Goal: Information Seeking & Learning: Learn about a topic

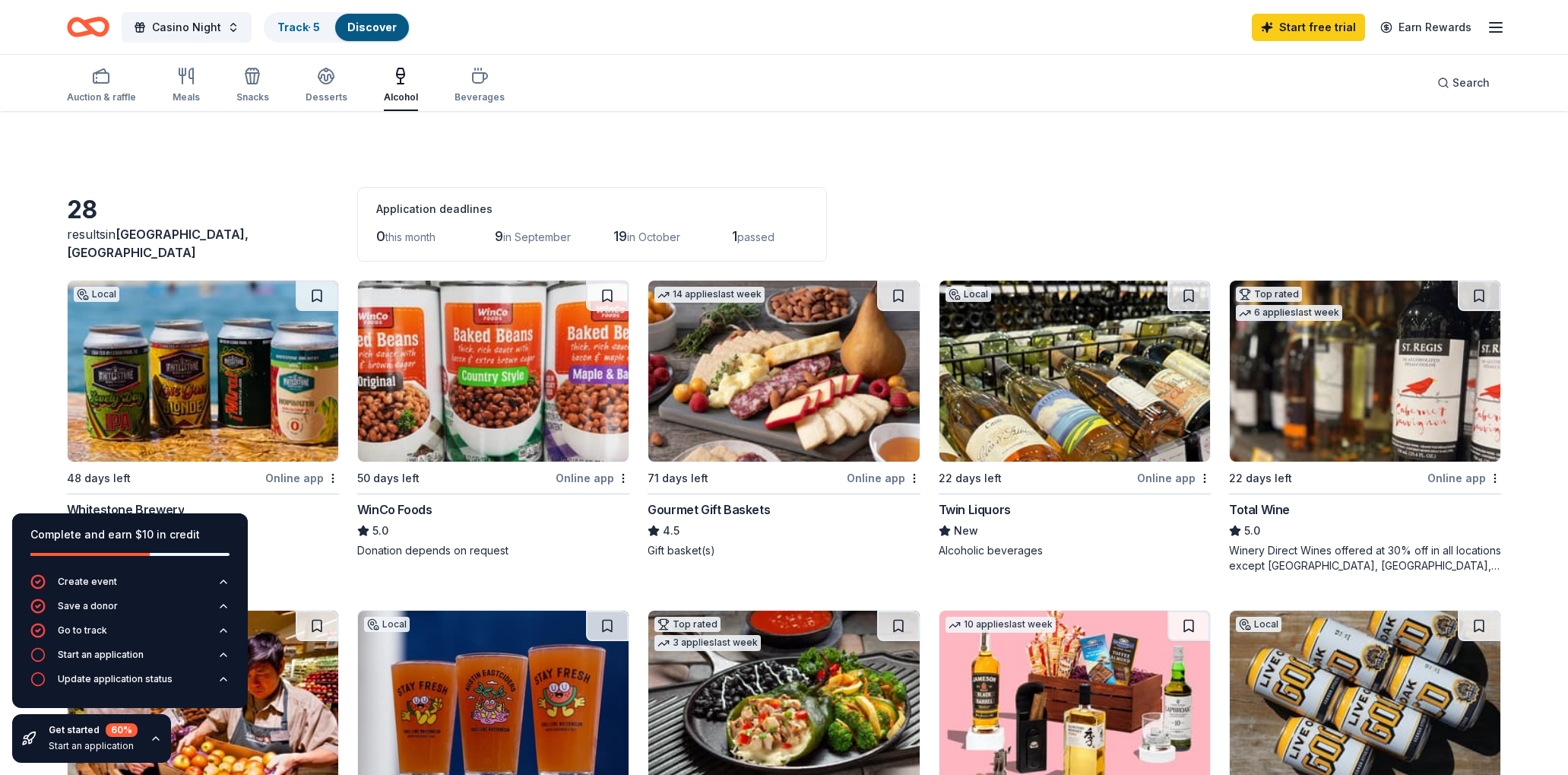
scroll to position [1139, 0]
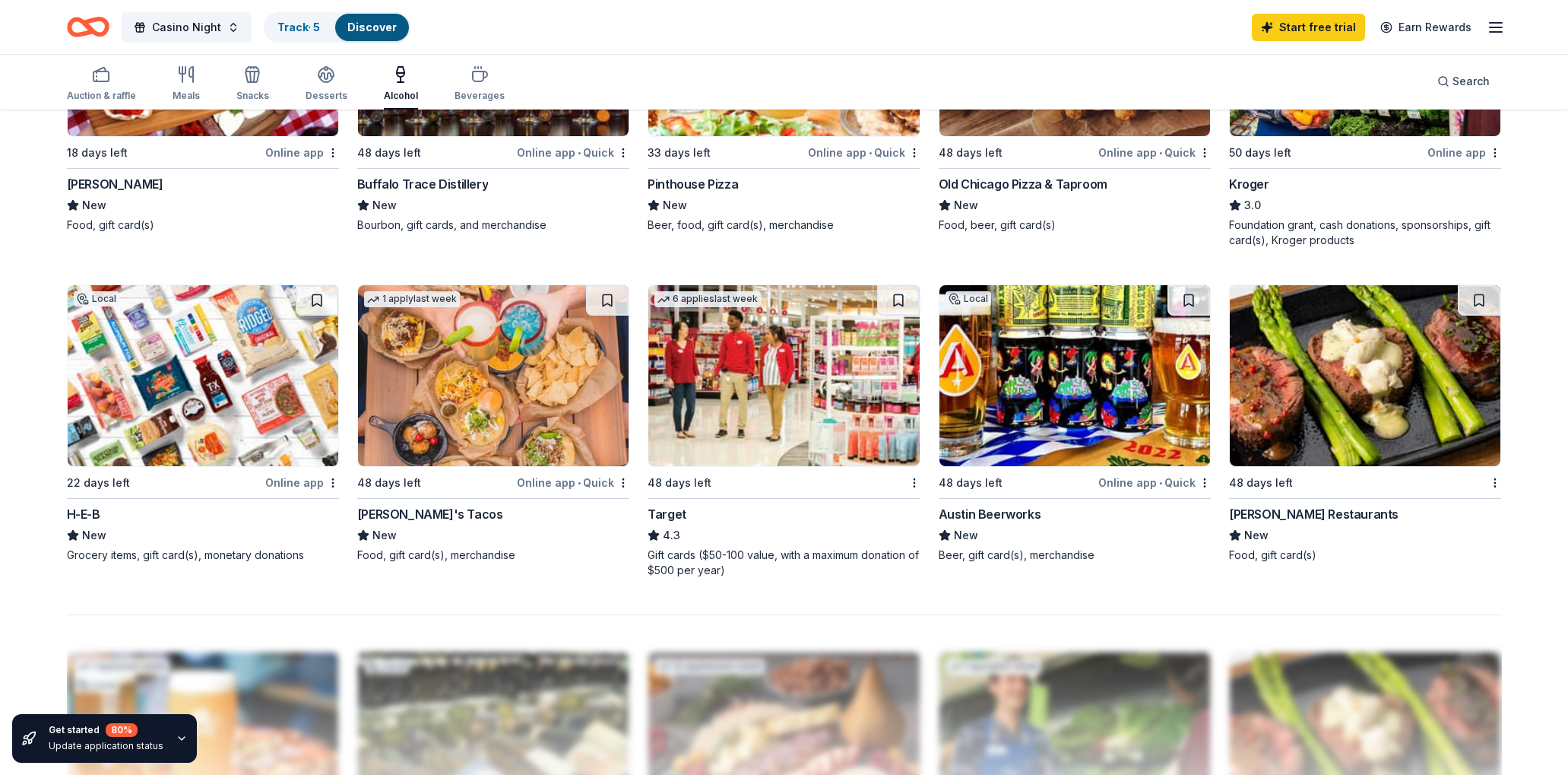
scroll to position [973, 0]
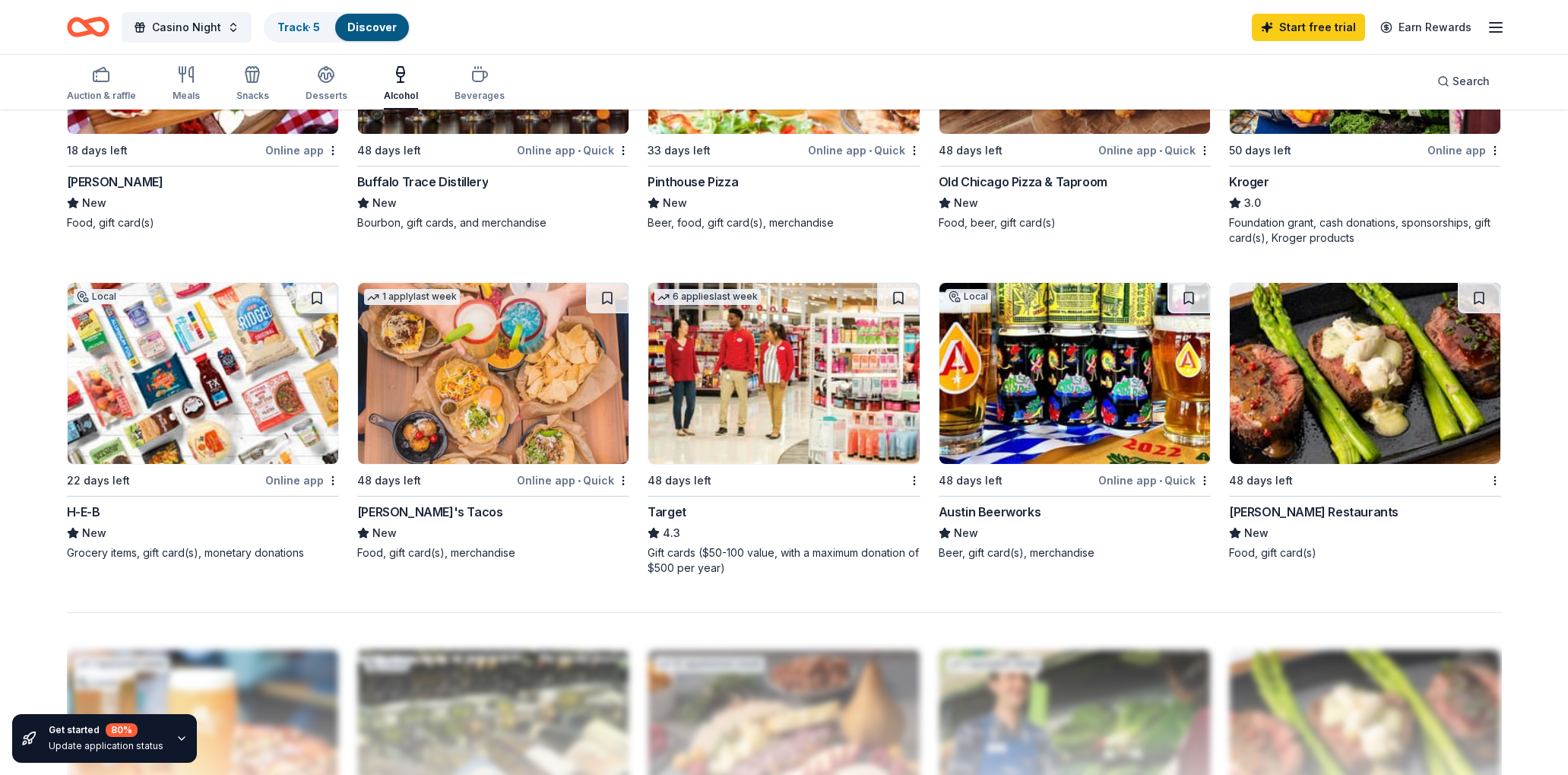
click at [1330, 421] on img at bounding box center [1365, 373] width 271 height 181
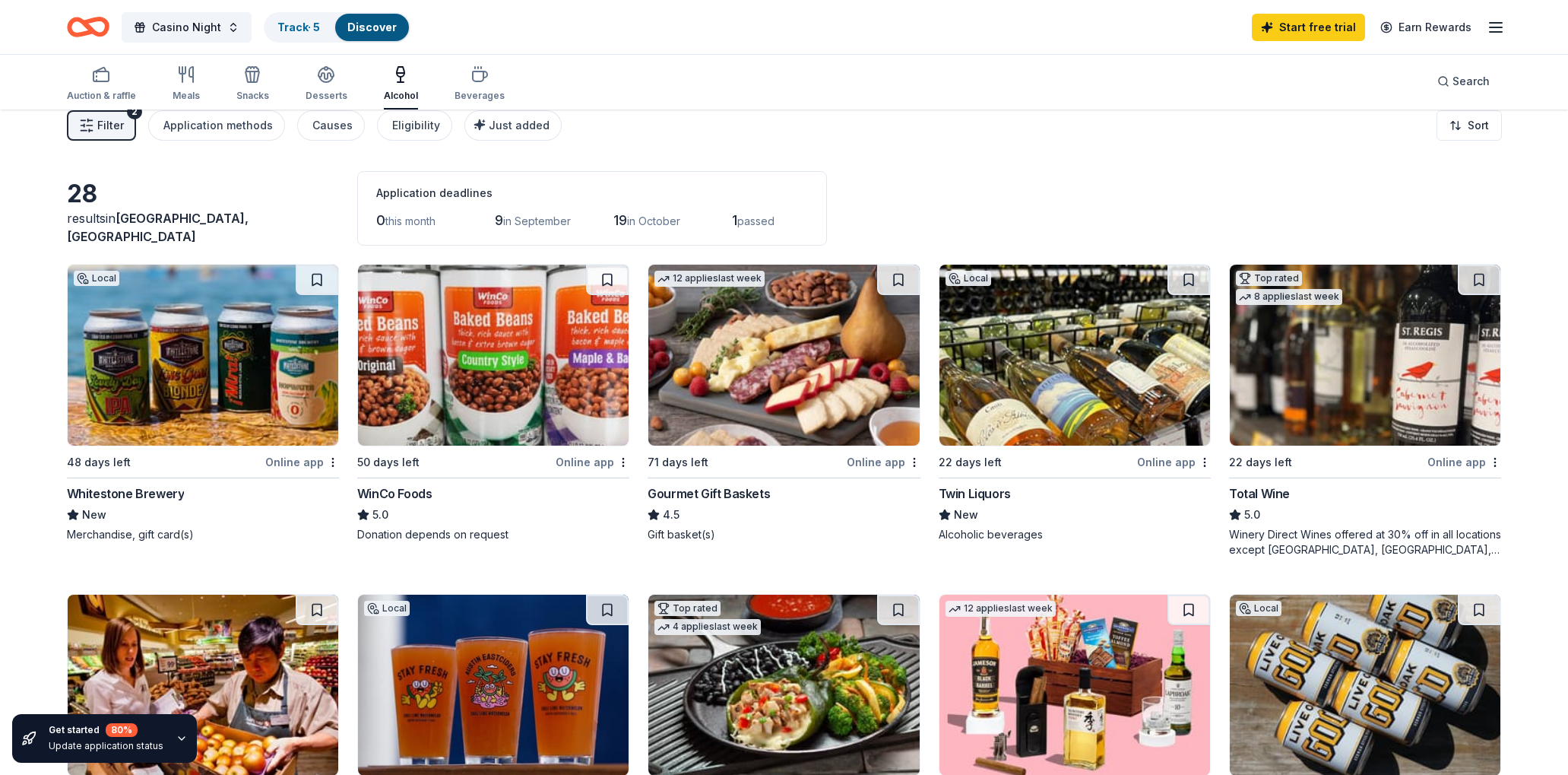
scroll to position [0, 0]
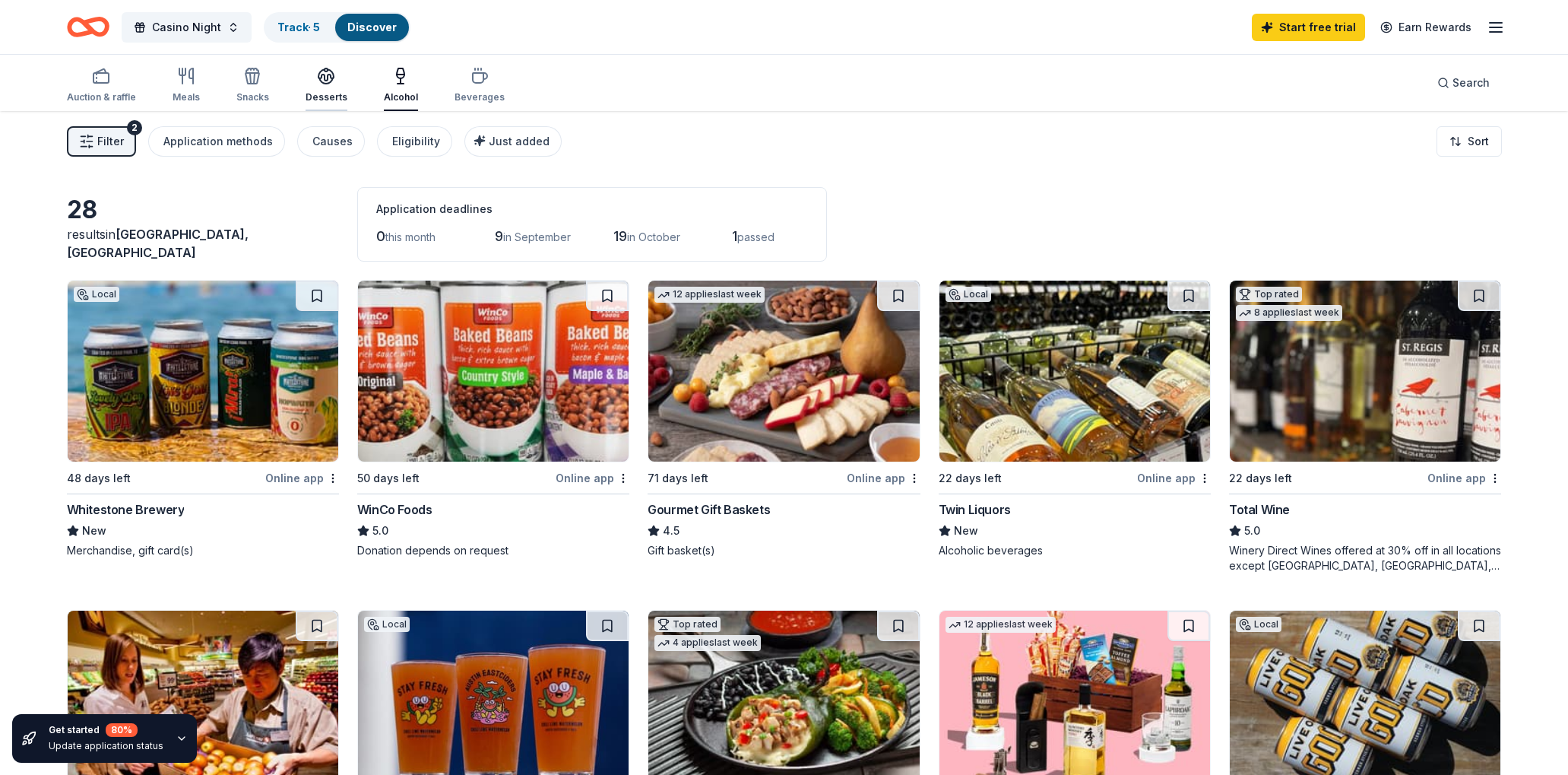
click at [321, 85] on div "Desserts" at bounding box center [326, 85] width 42 height 36
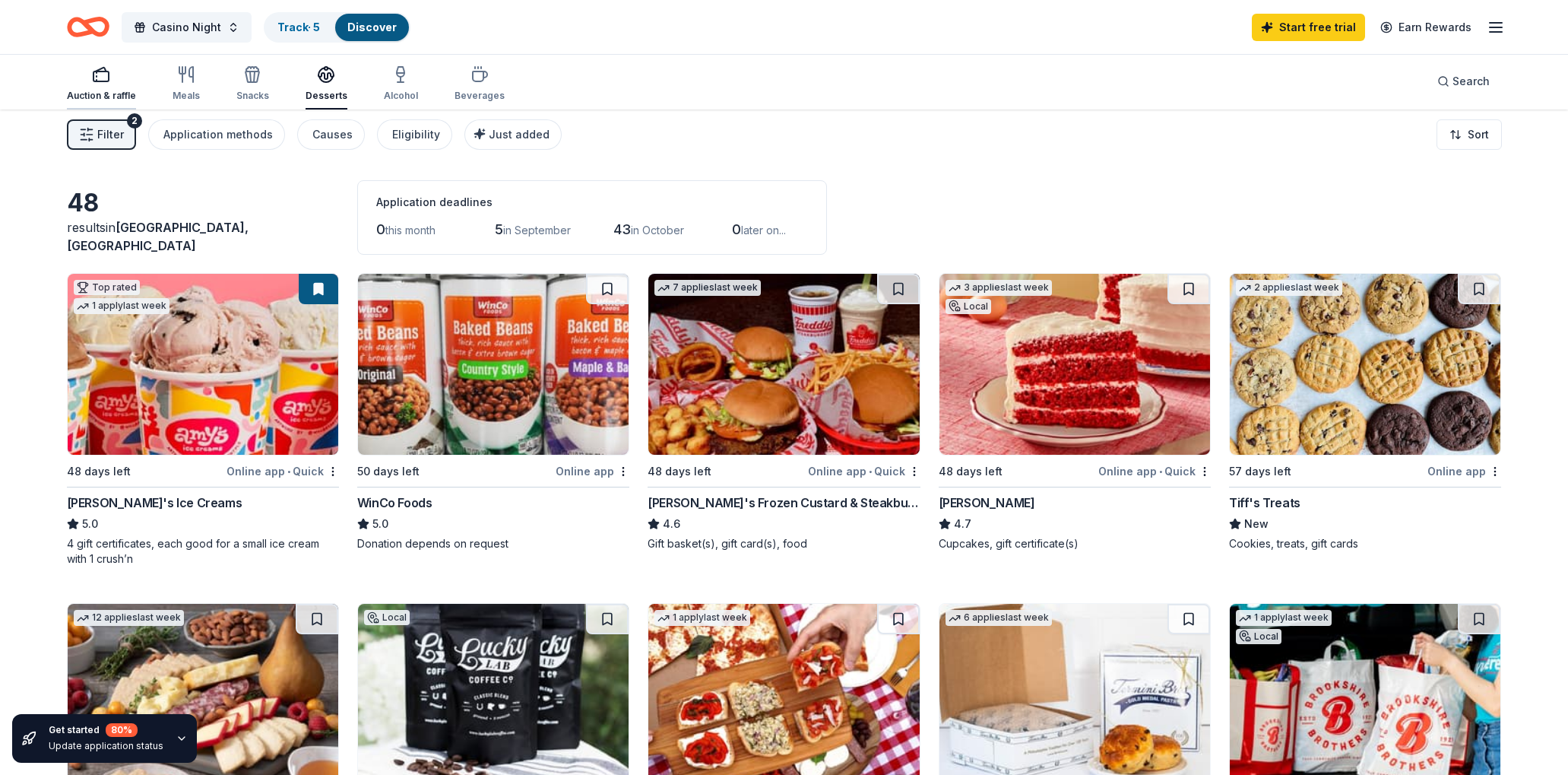
scroll to position [10, 0]
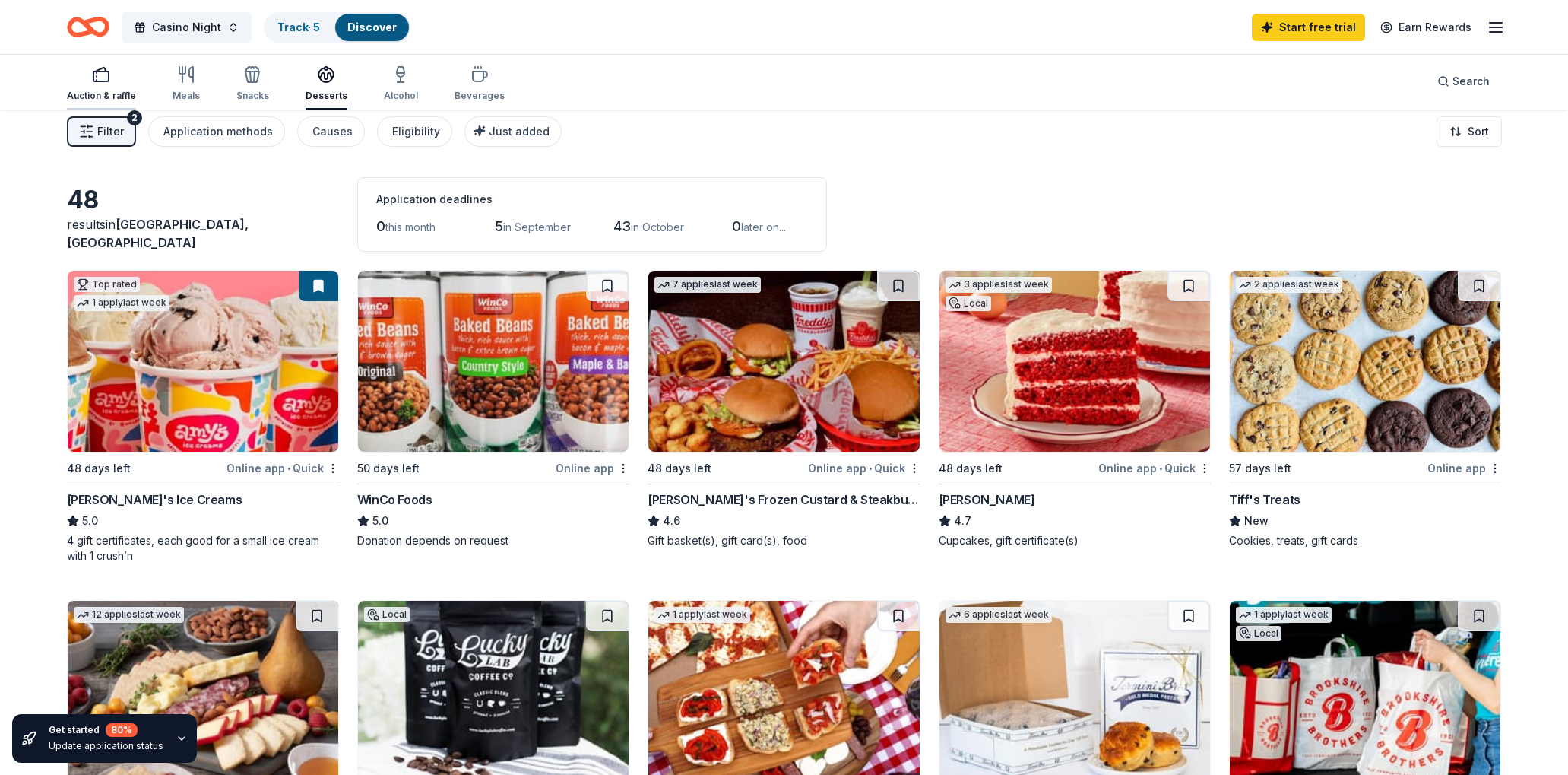
click at [104, 74] on icon "button" at bounding box center [101, 74] width 19 height 19
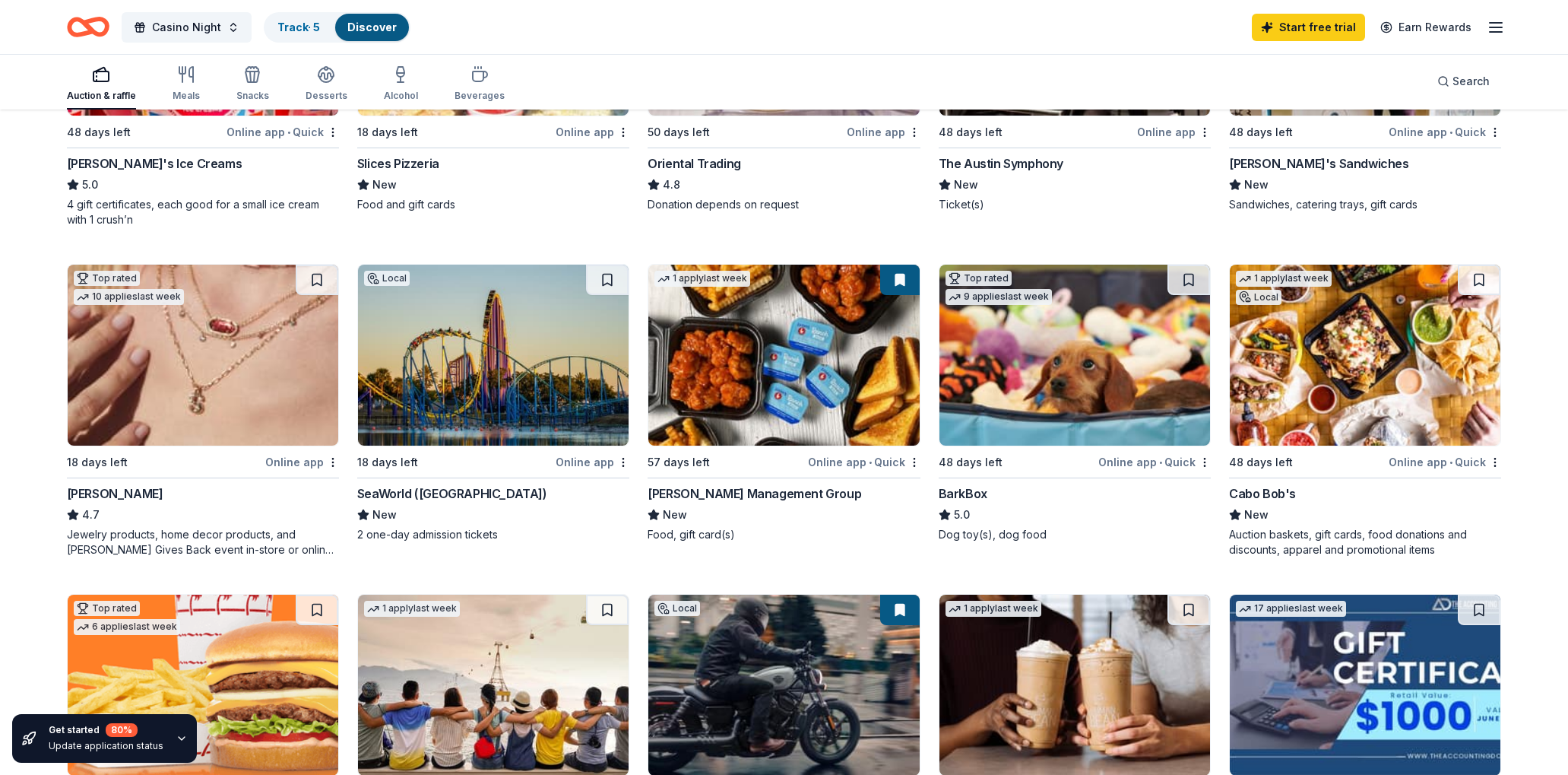
scroll to position [323, 0]
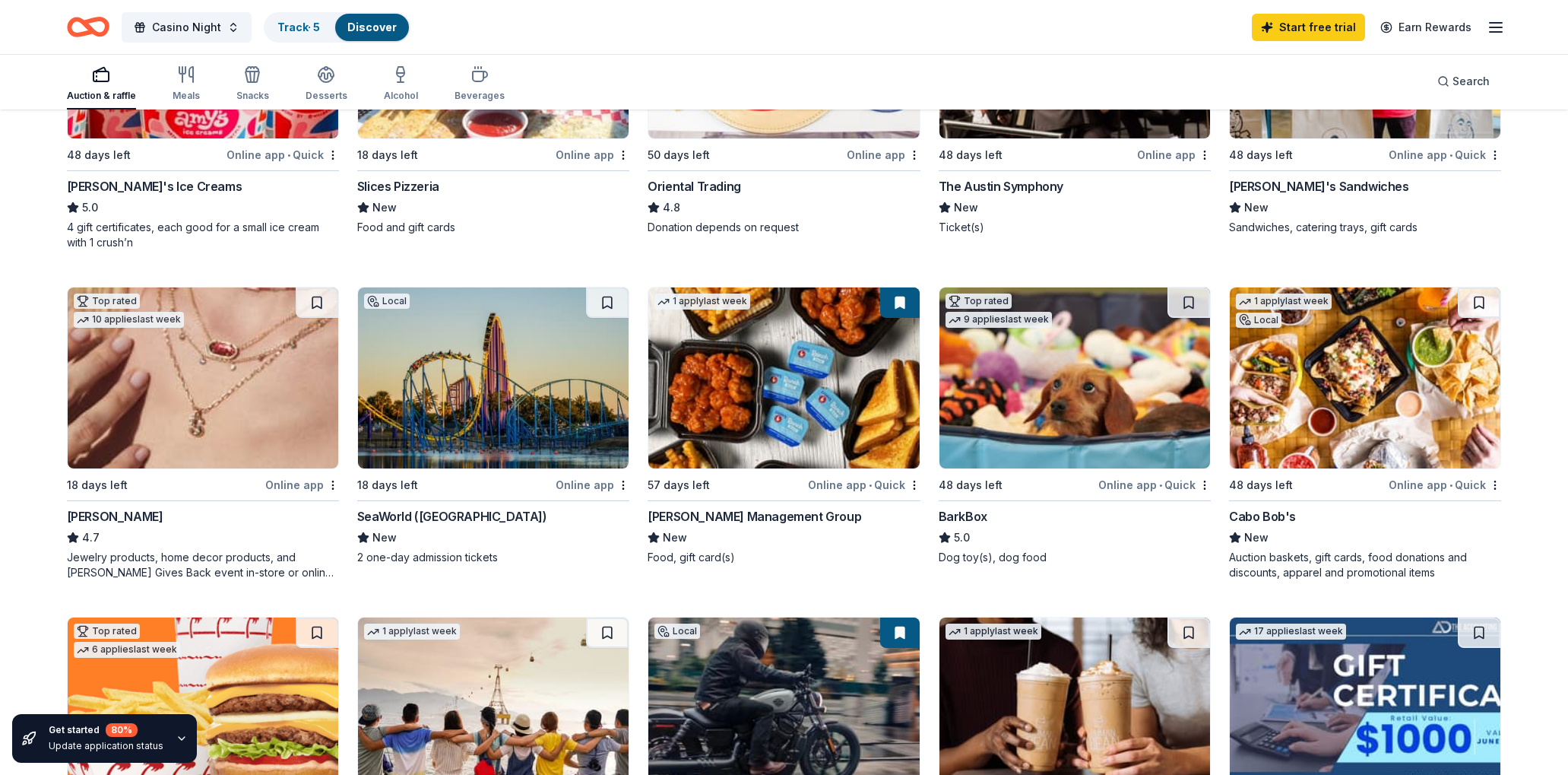
click at [210, 376] on img at bounding box center [203, 377] width 271 height 181
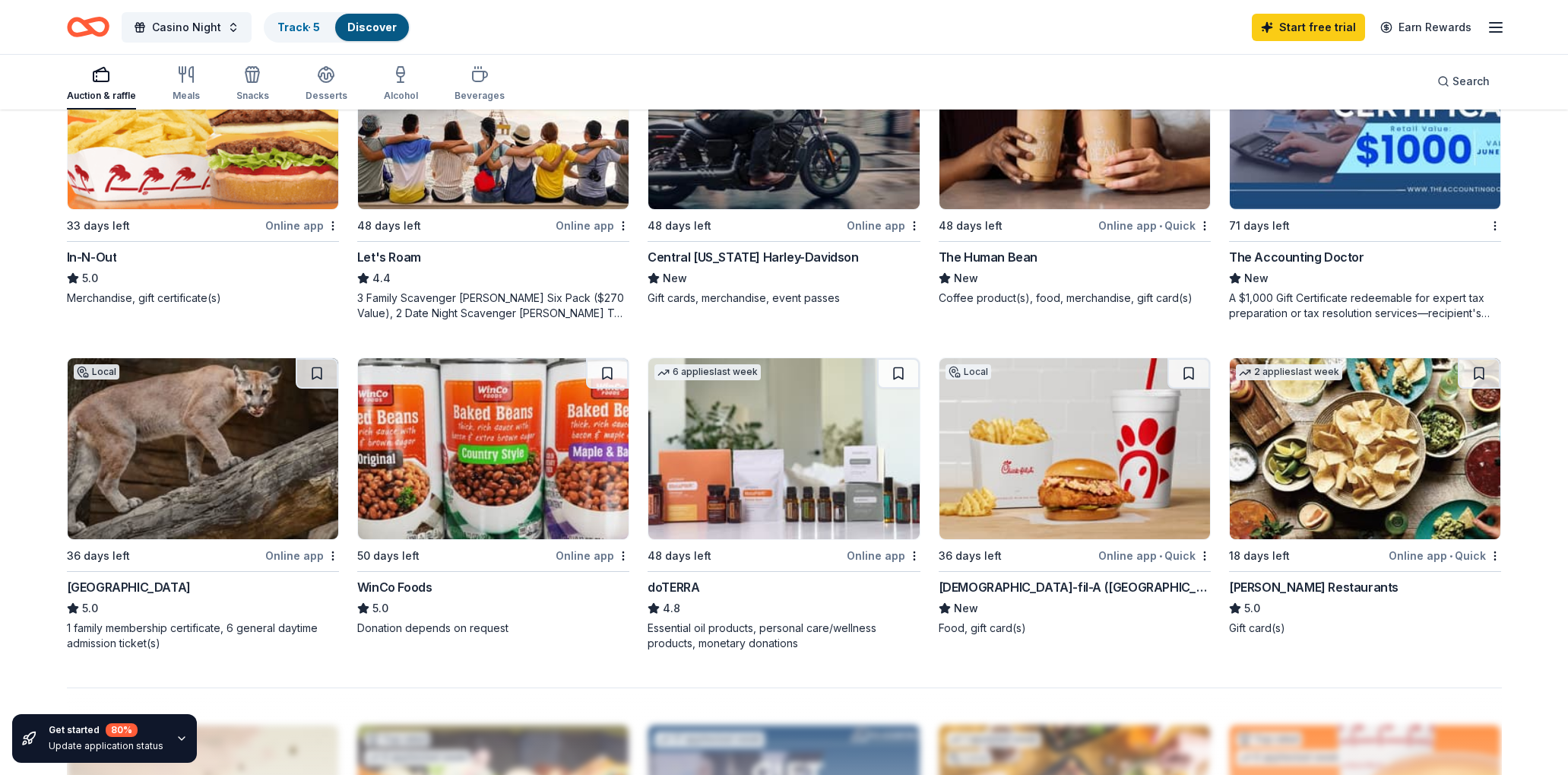
scroll to position [893, 0]
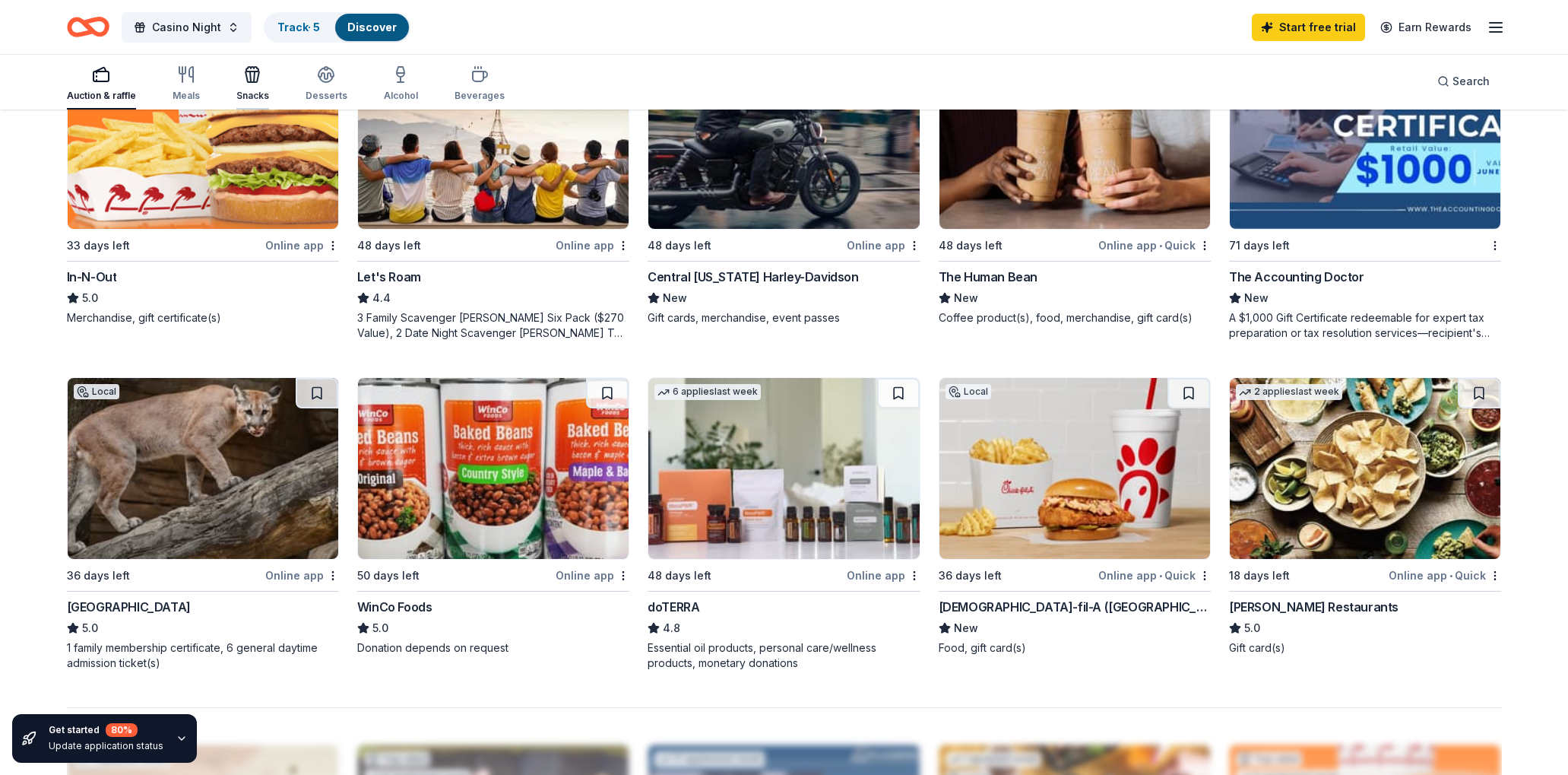
click at [249, 70] on icon "button" at bounding box center [252, 74] width 19 height 19
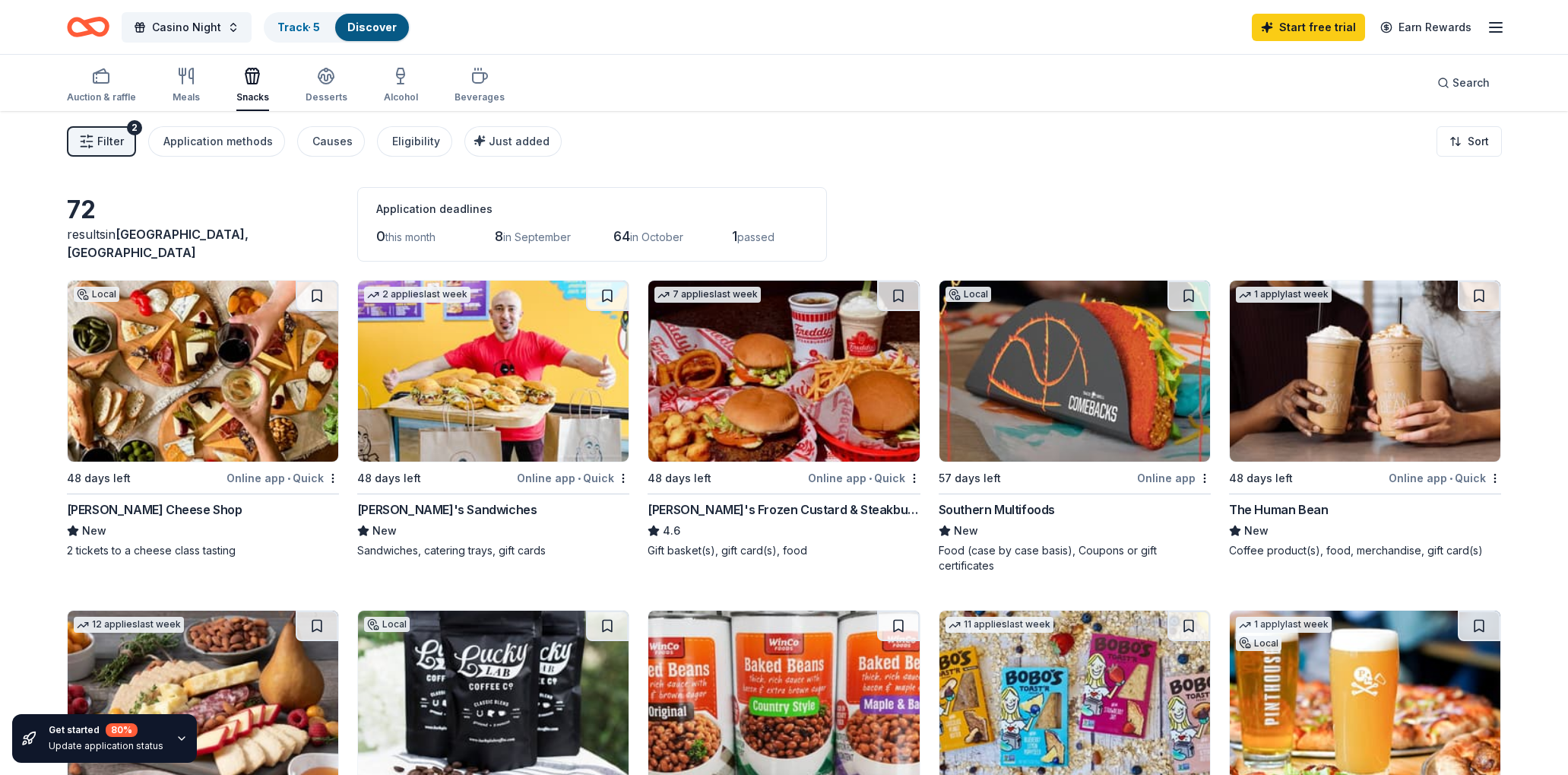
click at [725, 510] on div "[PERSON_NAME]'s Frozen Custard & Steakburgers" at bounding box center [783, 509] width 272 height 19
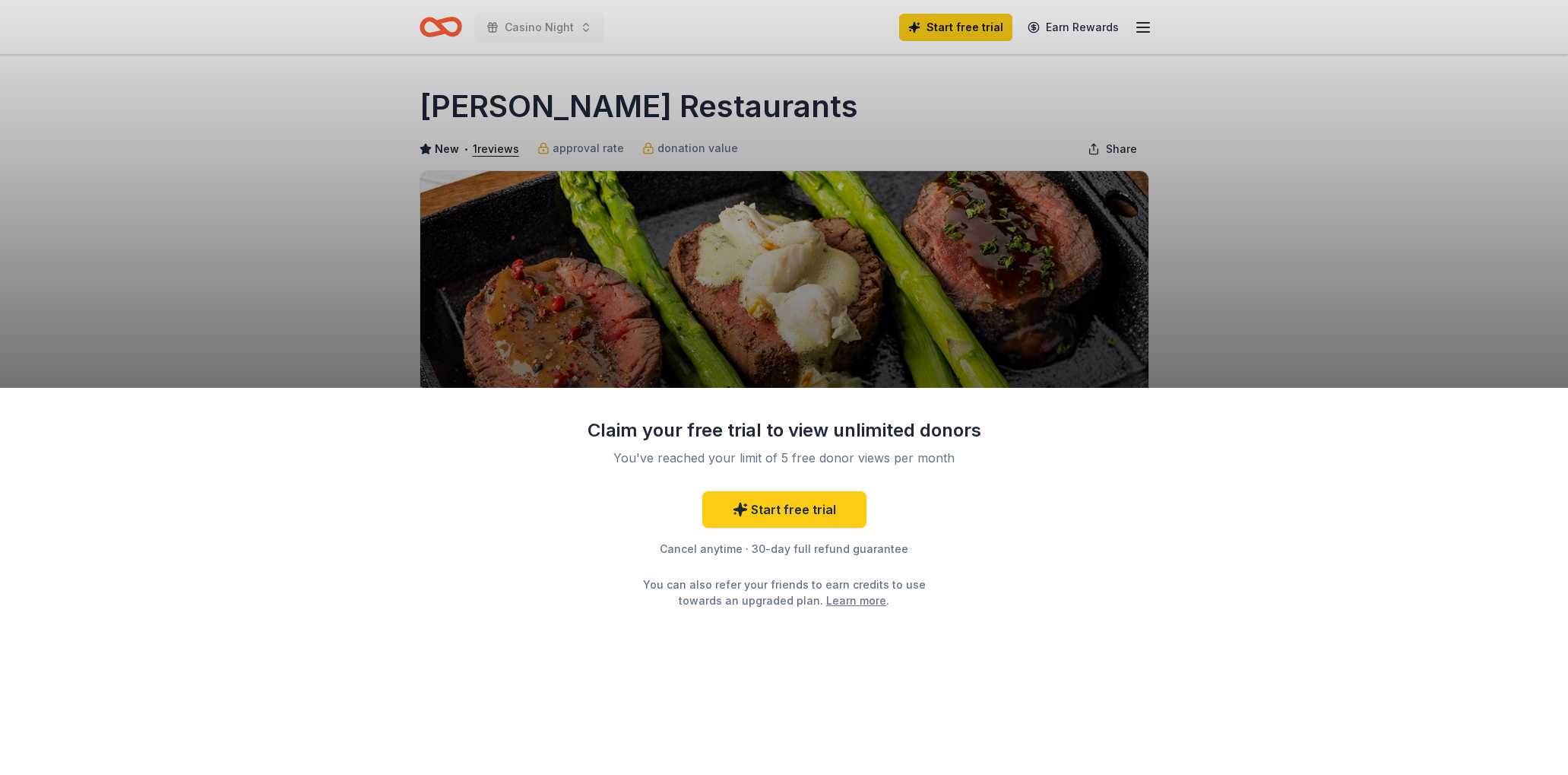
click at [1252, 324] on div "Claim your free trial to view unlimited donors You've reached your limit of 5 f…" at bounding box center [784, 387] width 1568 height 775
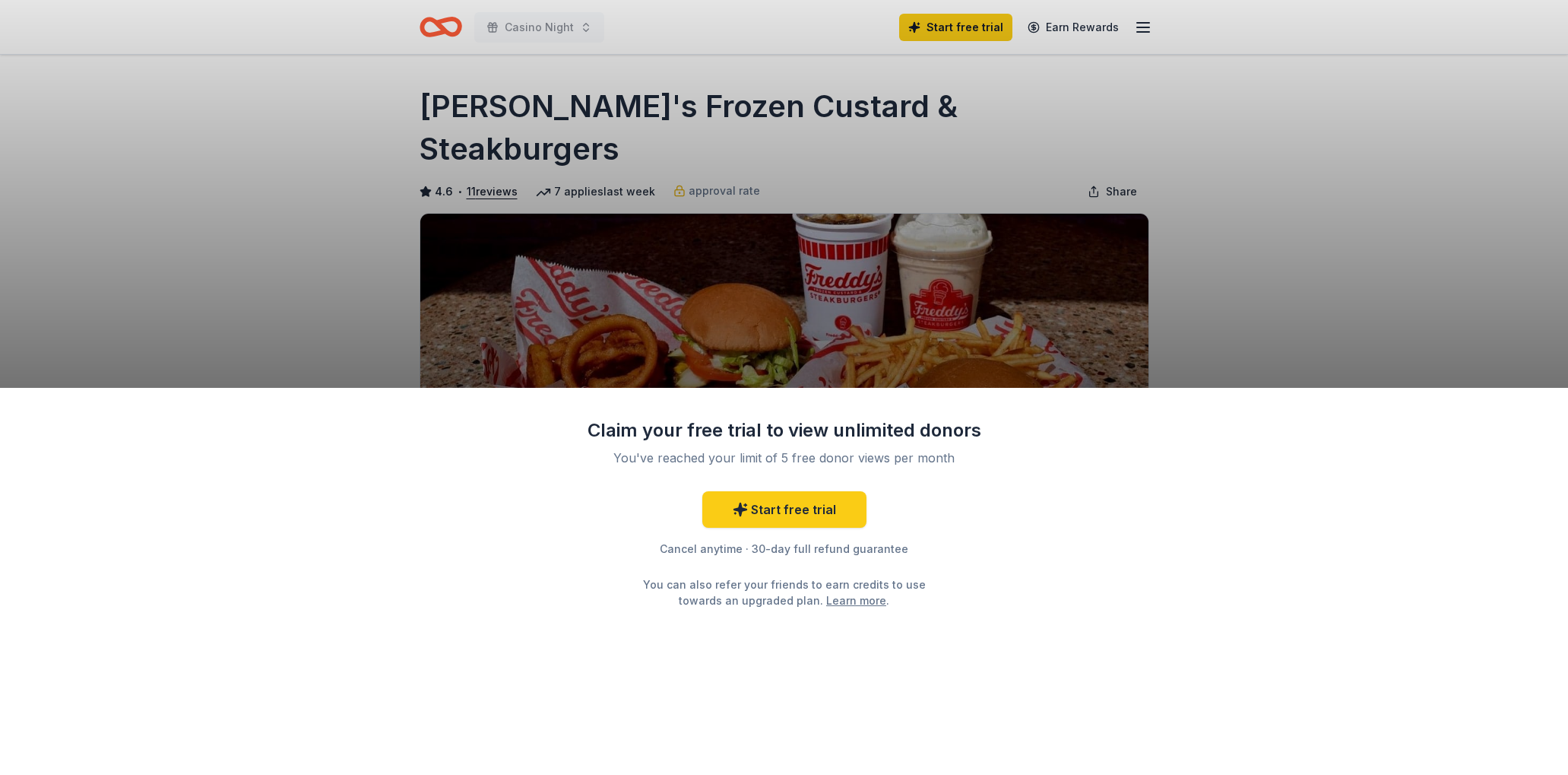
drag, startPoint x: 1032, startPoint y: 105, endPoint x: 608, endPoint y: 92, distance: 424.2
click at [607, 91] on div "Claim your free trial to view unlimited donors You've reached your limit of 5 f…" at bounding box center [784, 387] width 1568 height 775
drag, startPoint x: 1015, startPoint y: 114, endPoint x: 827, endPoint y: 109, distance: 188.1
click at [823, 110] on div "Claim your free trial to view unlimited donors You've reached your limit of 5 f…" at bounding box center [784, 387] width 1568 height 775
